Goal: Transaction & Acquisition: Purchase product/service

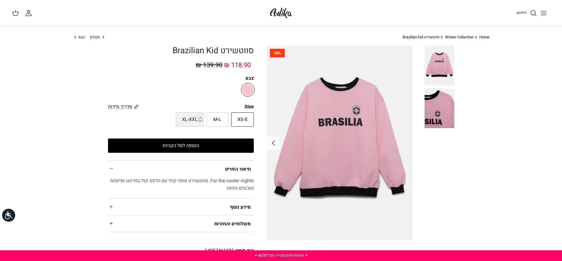
click at [280, 11] on img at bounding box center [281, 13] width 25 height 14
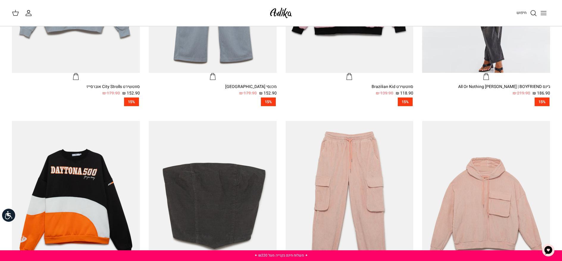
scroll to position [410, 0]
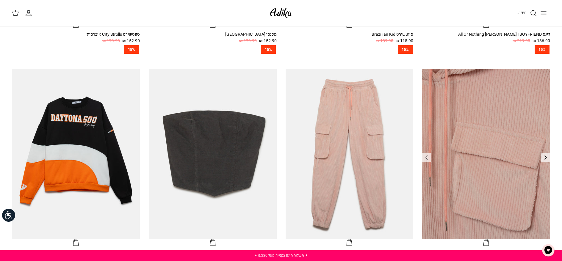
click at [484, 151] on img "סווטשירט Walking On Marshmallow" at bounding box center [486, 154] width 128 height 171
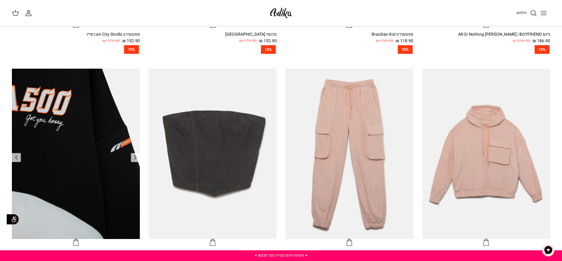
click at [101, 148] on img "סווטשירט Winning Race אוברסייז" at bounding box center [76, 154] width 128 height 171
click at [81, 123] on img "סווטשירט Winning Race אוברסייז" at bounding box center [76, 154] width 128 height 171
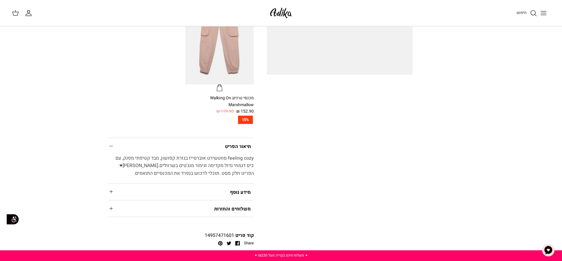
scroll to position [189, 0]
